Goal: Navigation & Orientation: Find specific page/section

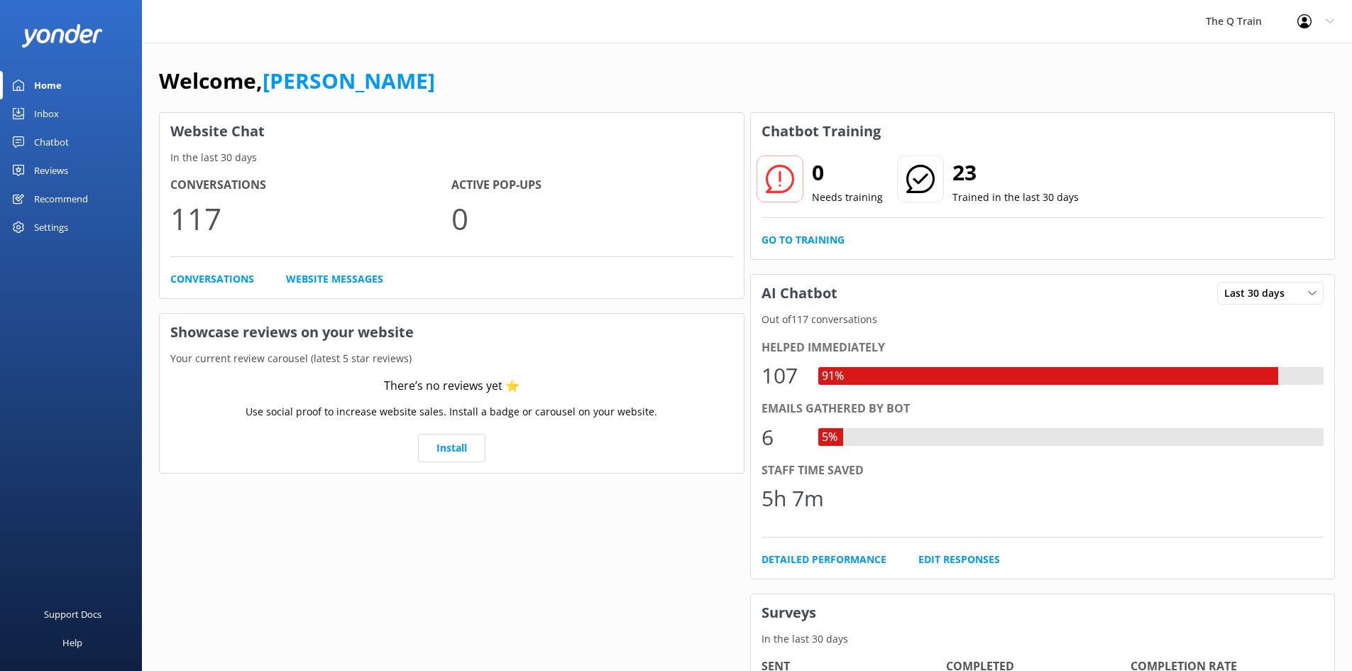
click at [54, 112] on div "Inbox" at bounding box center [46, 113] width 25 height 28
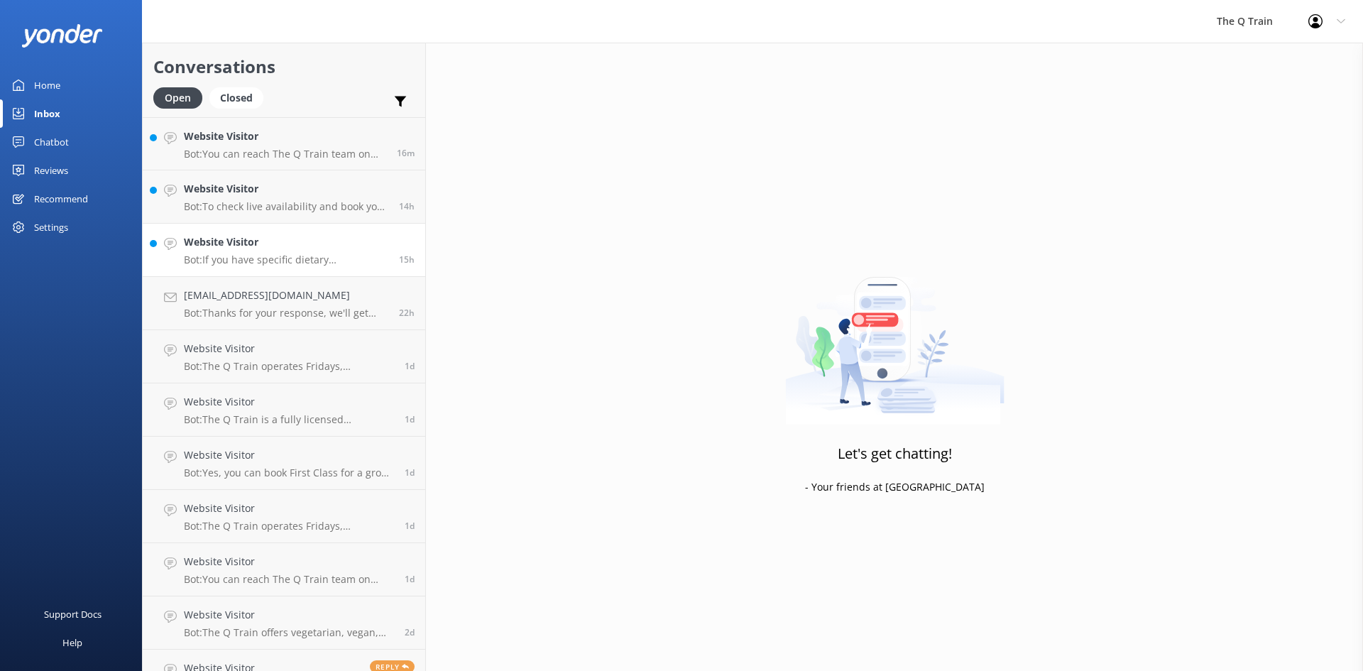
click at [237, 253] on div "Website Visitor Bot: If you have specific dietary requirements or preferences, …" at bounding box center [286, 249] width 204 height 31
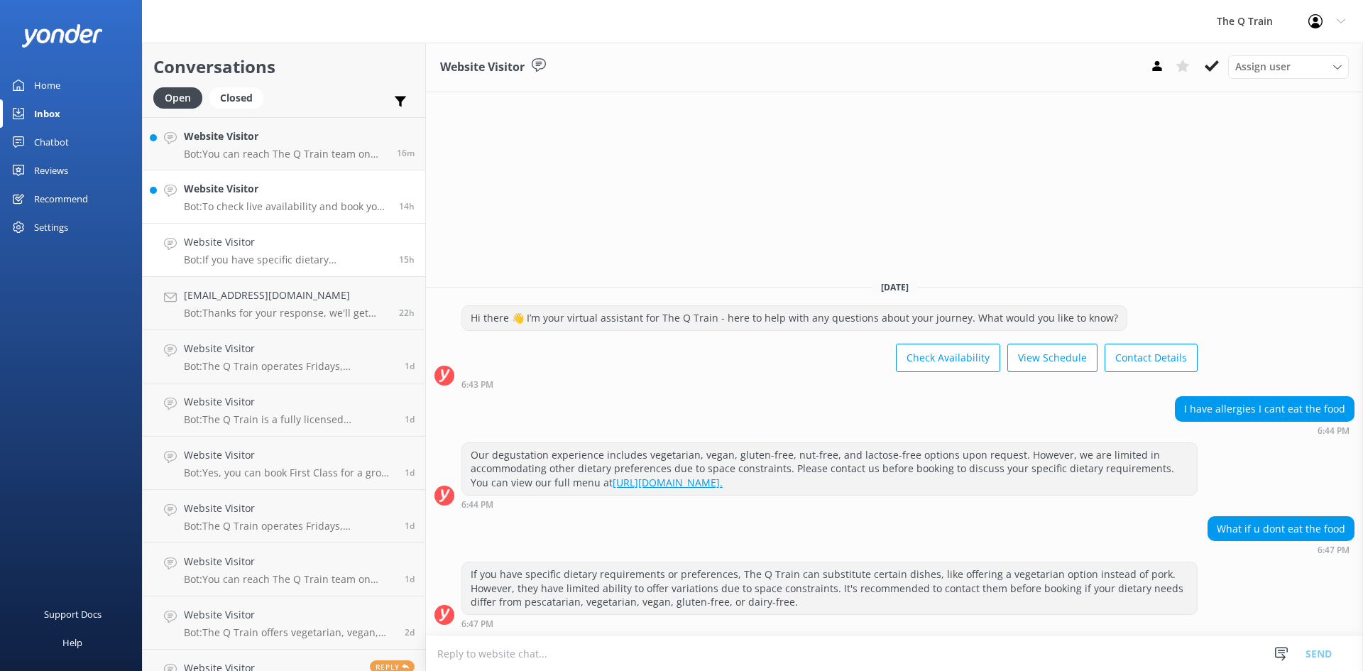
click at [258, 190] on h4 "Website Visitor" at bounding box center [286, 189] width 204 height 16
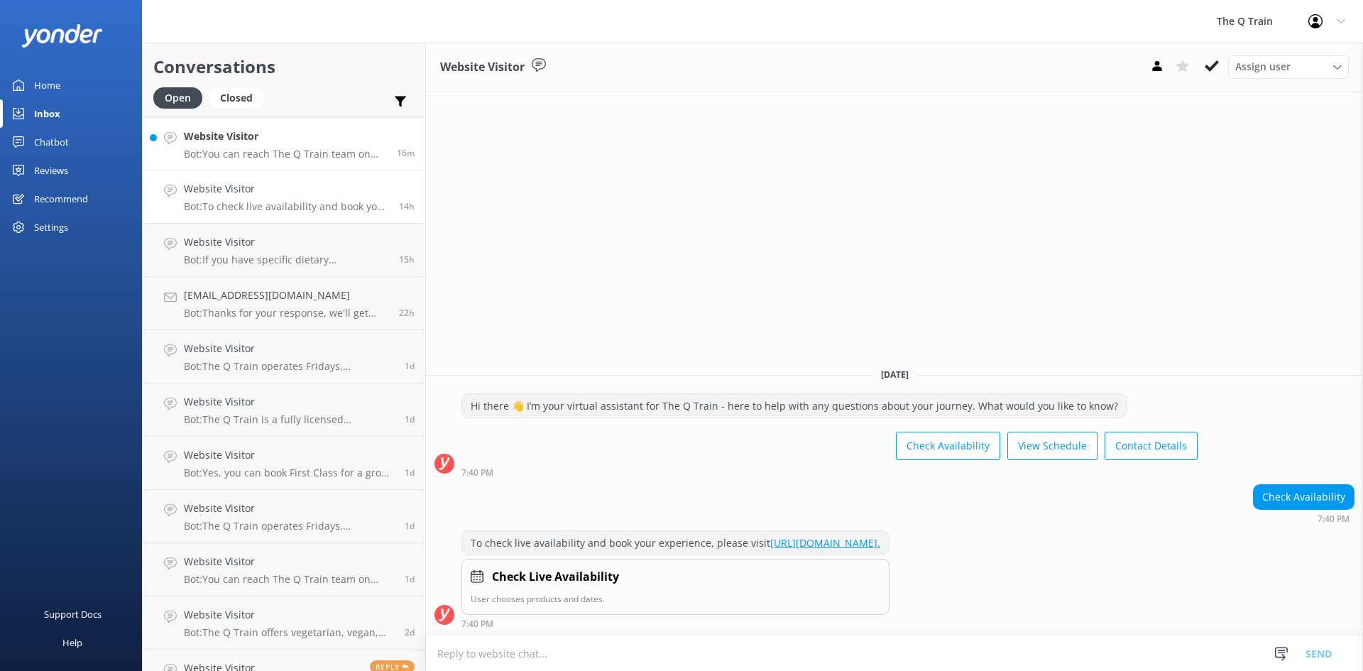
click at [285, 144] on h4 "Website Visitor" at bounding box center [285, 136] width 202 height 16
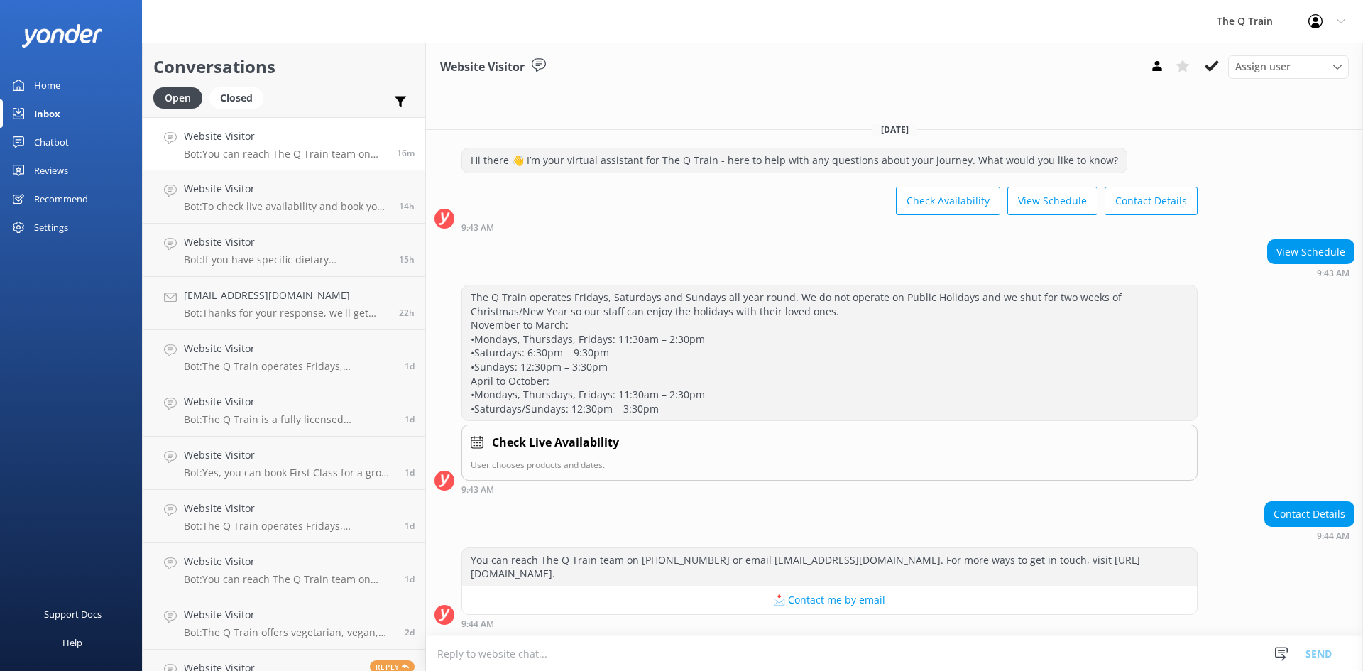
click at [60, 169] on div "Reviews" at bounding box center [51, 170] width 34 height 28
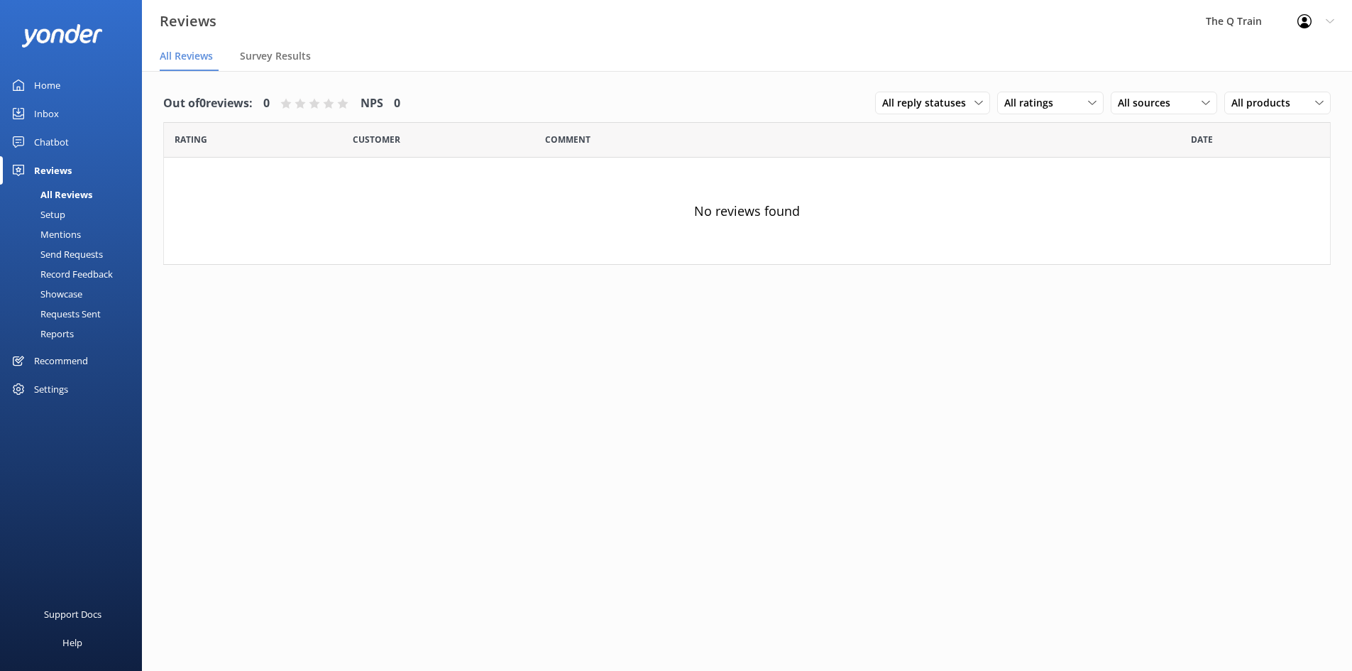
click at [62, 141] on div "Chatbot" at bounding box center [51, 142] width 35 height 28
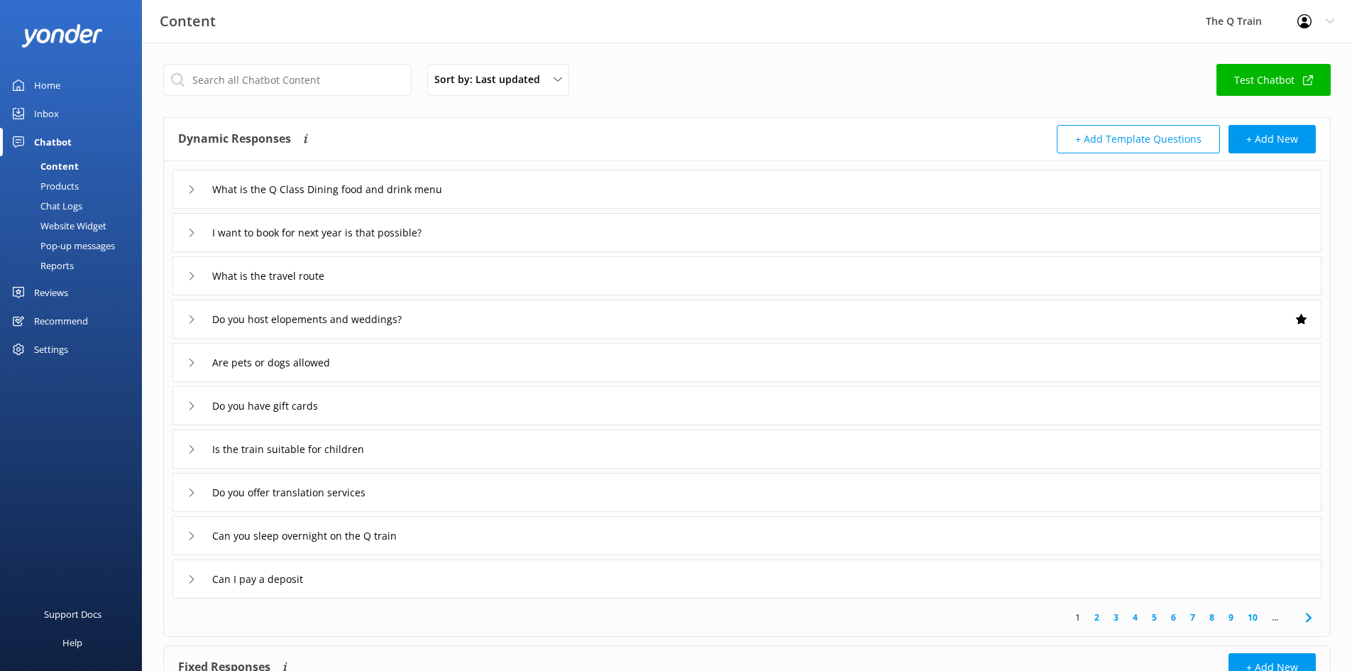
click at [62, 267] on div "Reports" at bounding box center [41, 265] width 65 height 20
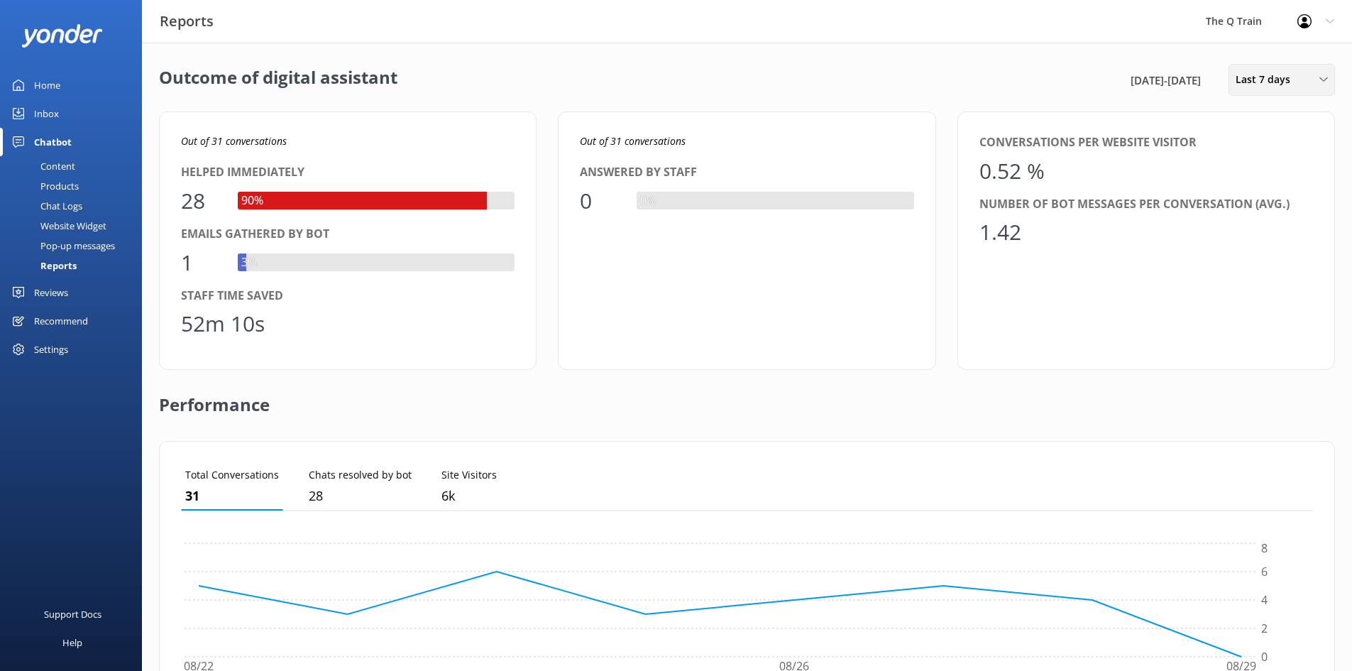
click at [1282, 86] on span "Last 7 days" at bounding box center [1267, 80] width 63 height 16
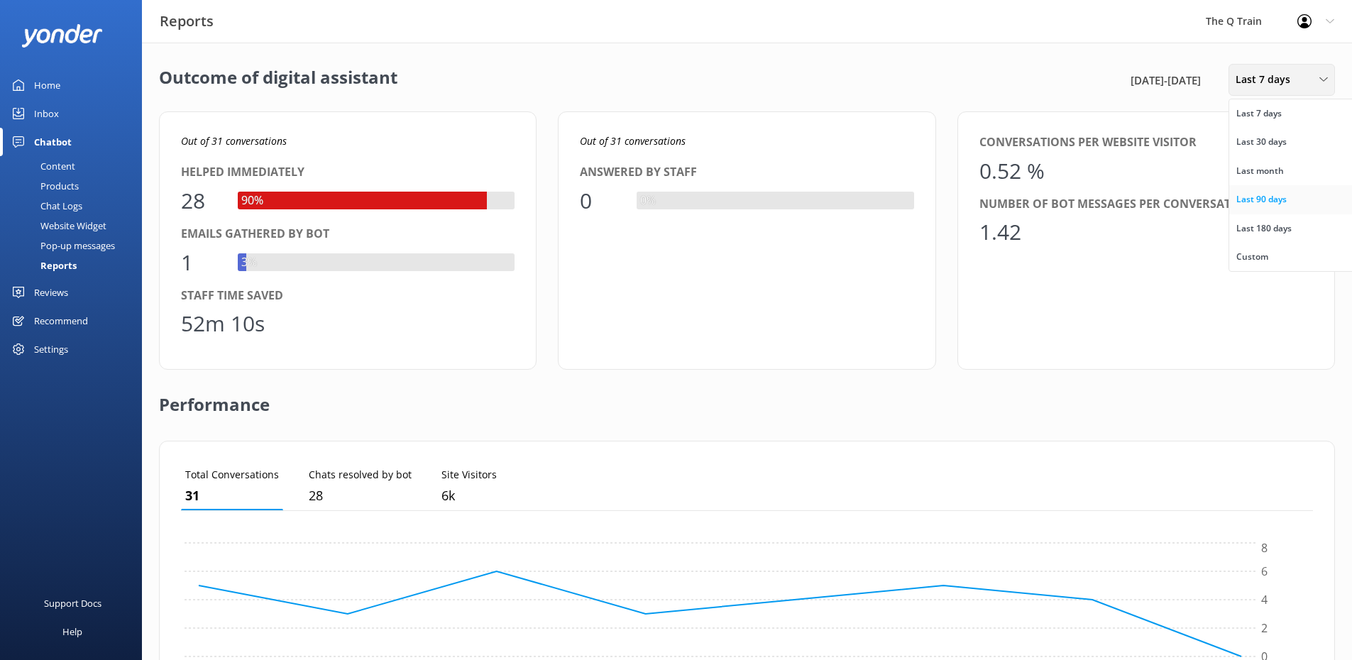
click at [1260, 199] on div "Last 90 days" at bounding box center [1261, 199] width 50 height 14
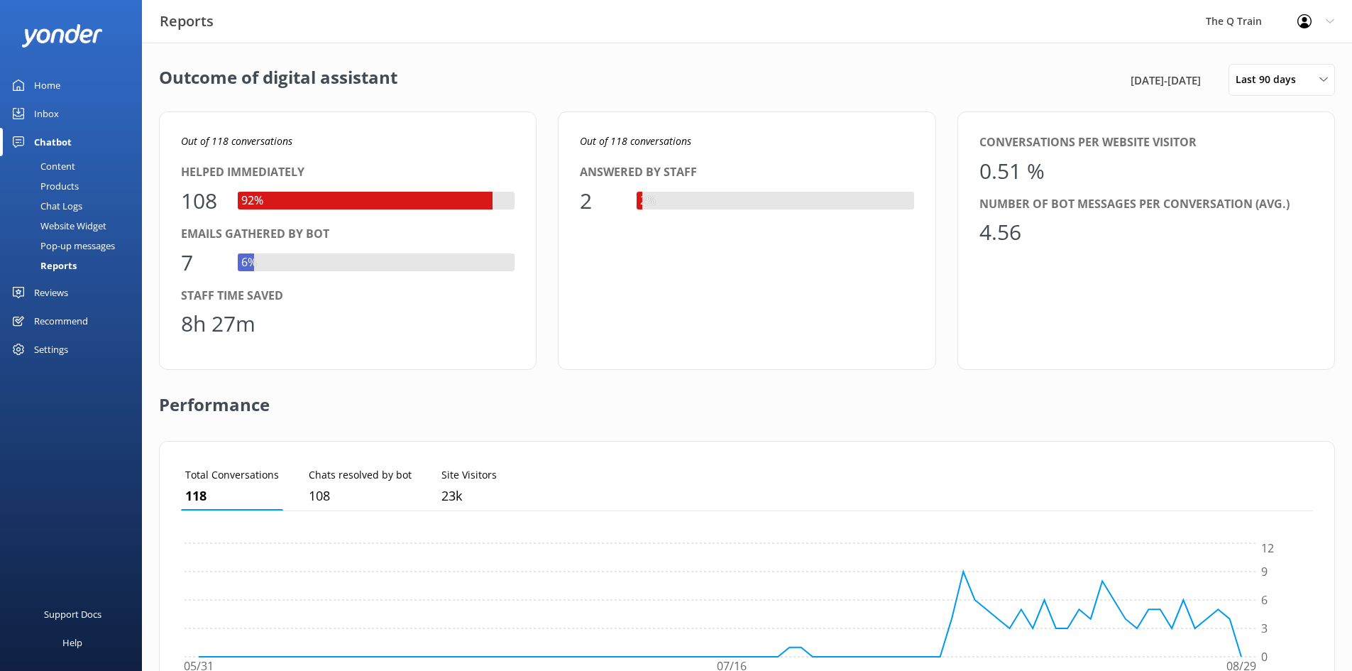
click at [53, 84] on div "Home" at bounding box center [47, 85] width 26 height 28
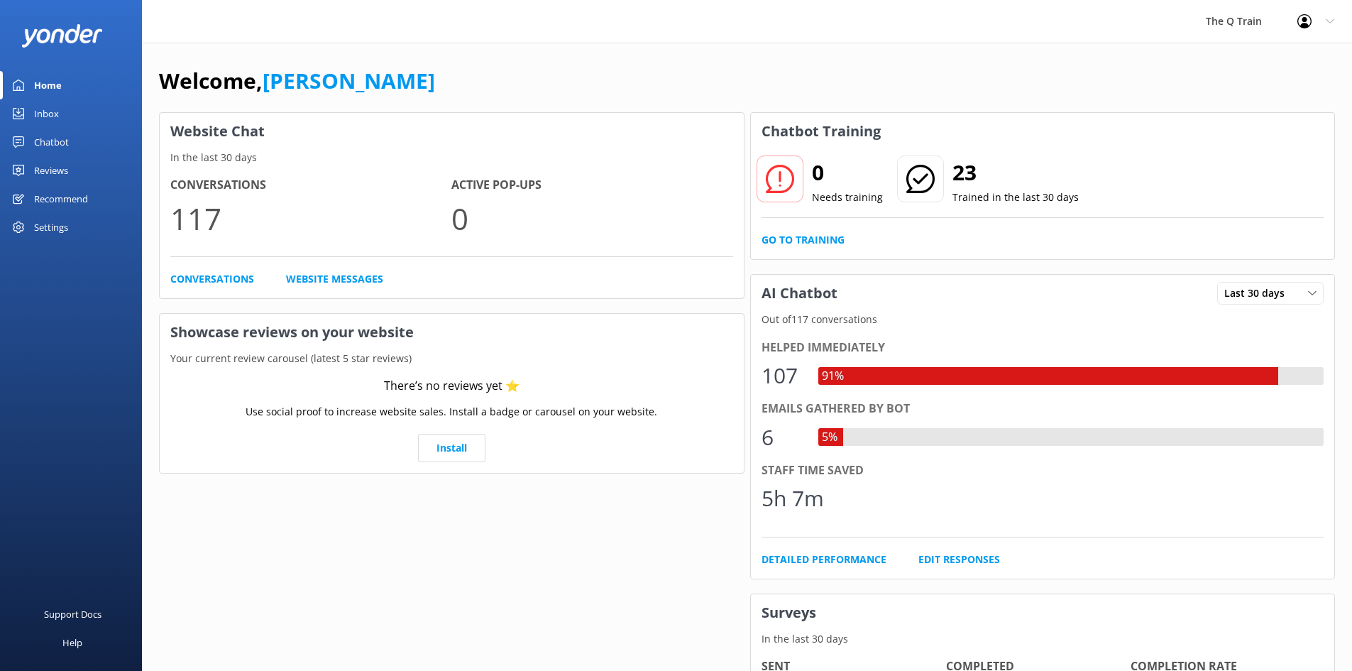
click at [602, 70] on div "Welcome, [PERSON_NAME]" at bounding box center [747, 88] width 1176 height 48
click at [243, 281] on link "Conversations" at bounding box center [212, 279] width 84 height 16
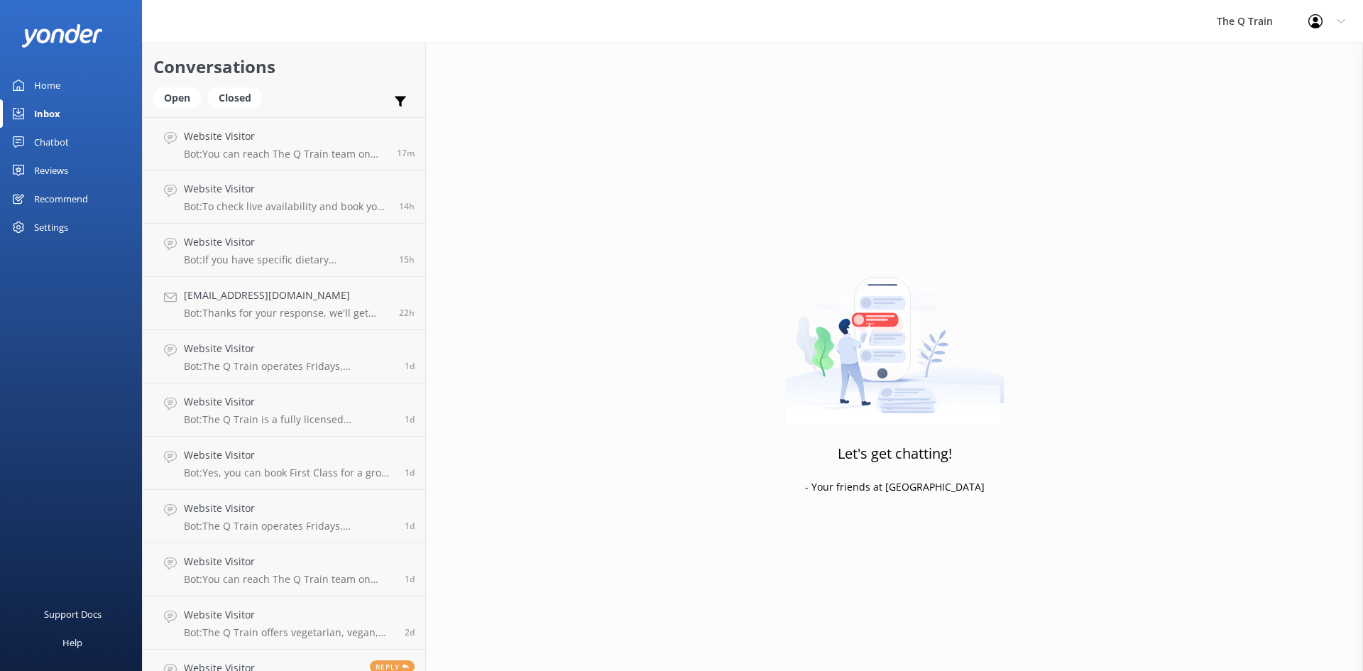
click at [47, 84] on div "Home" at bounding box center [47, 85] width 26 height 28
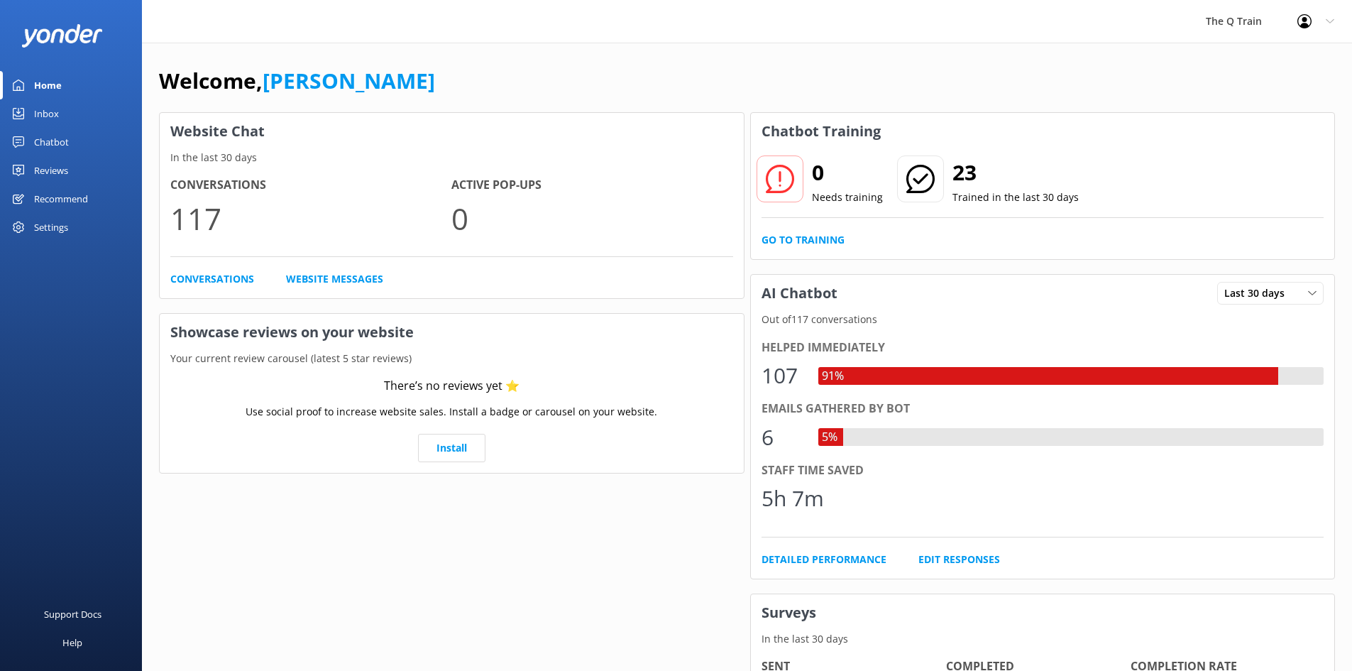
click at [1052, 68] on div "Welcome, [PERSON_NAME]" at bounding box center [747, 88] width 1176 height 48
